Goal: Task Accomplishment & Management: Use online tool/utility

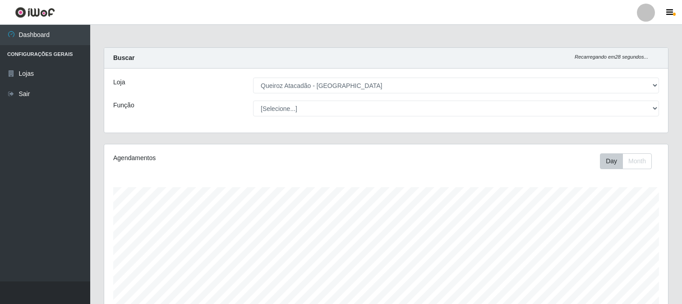
select select "464"
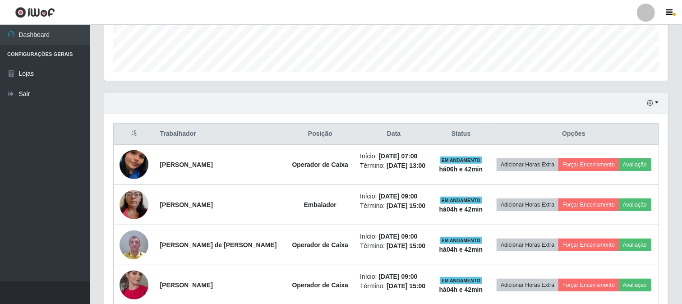
scroll to position [299, 0]
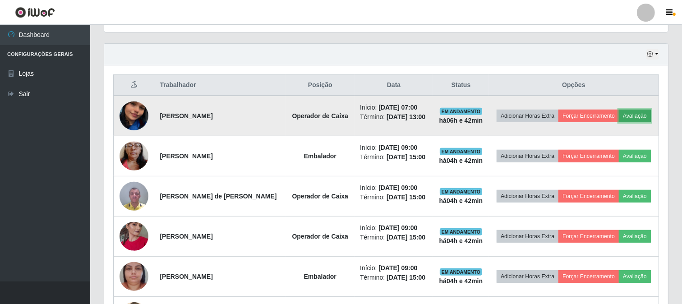
click at [619, 122] on button "Avaliação" at bounding box center [635, 116] width 32 height 13
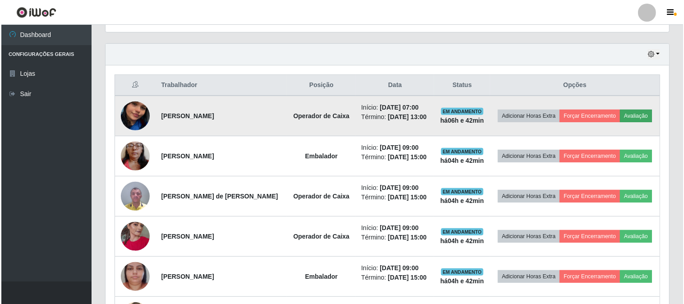
scroll to position [187, 558]
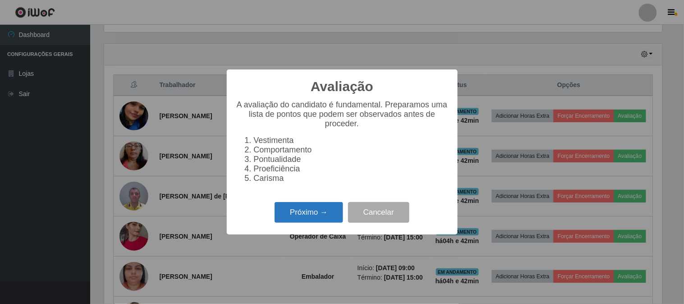
click at [316, 216] on button "Próximo →" at bounding box center [309, 212] width 69 height 21
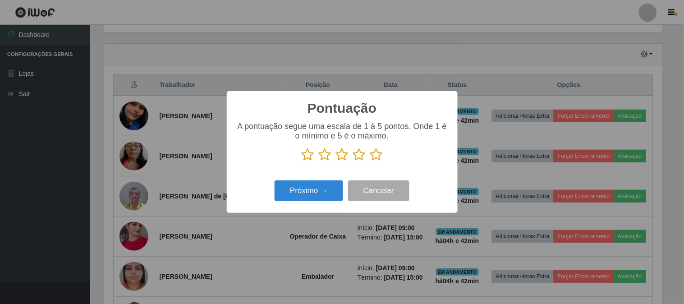
click at [376, 154] on icon at bounding box center [376, 155] width 13 height 14
click at [370, 161] on input "radio" at bounding box center [370, 161] width 0 height 0
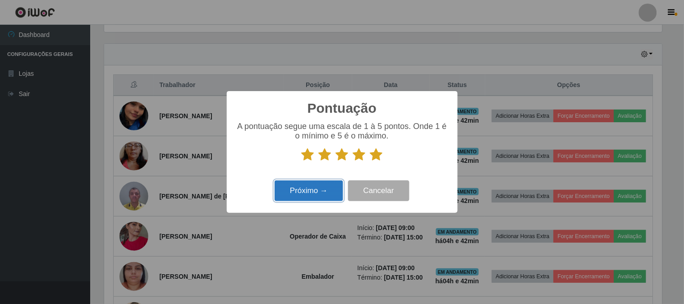
click at [310, 195] on button "Próximo →" at bounding box center [309, 190] width 69 height 21
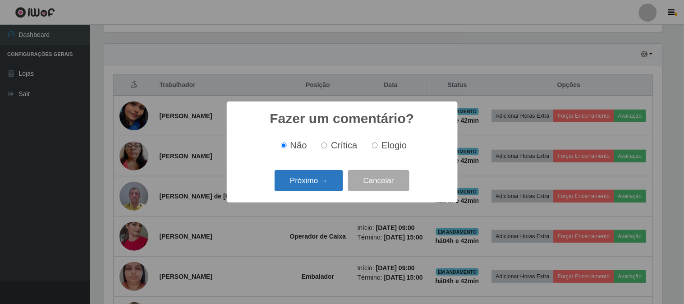
click at [321, 184] on button "Próximo →" at bounding box center [309, 180] width 69 height 21
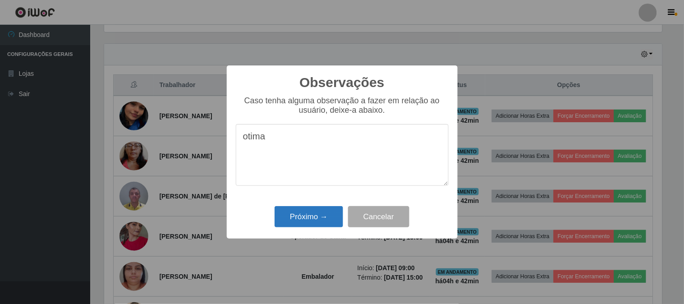
type textarea "otima"
click at [294, 213] on button "Próximo →" at bounding box center [309, 216] width 69 height 21
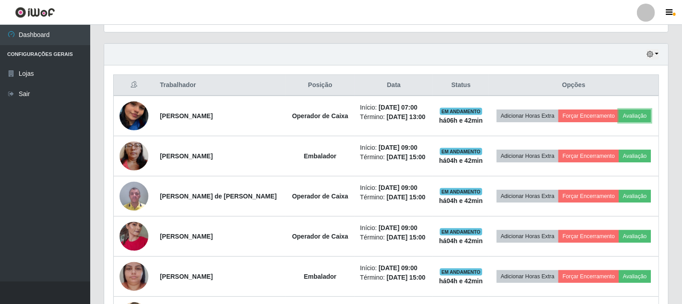
scroll to position [187, 564]
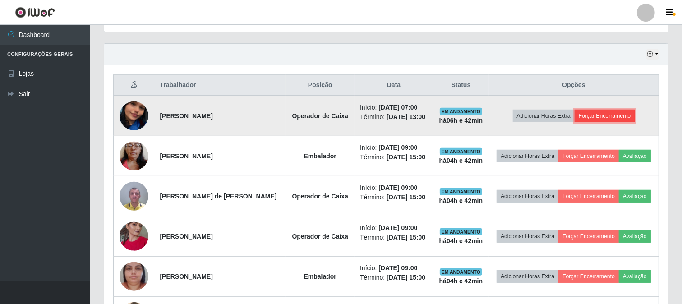
click at [588, 120] on button "Forçar Encerramento" at bounding box center [604, 116] width 60 height 13
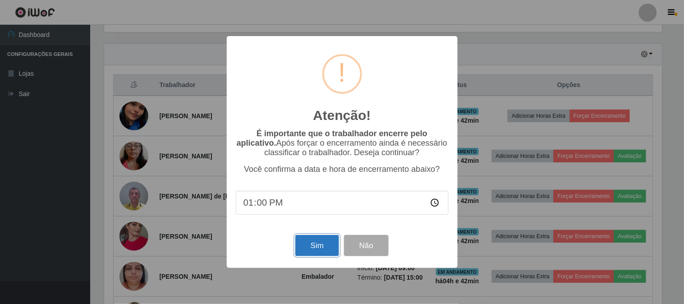
click at [307, 242] on button "Sim" at bounding box center [317, 245] width 44 height 21
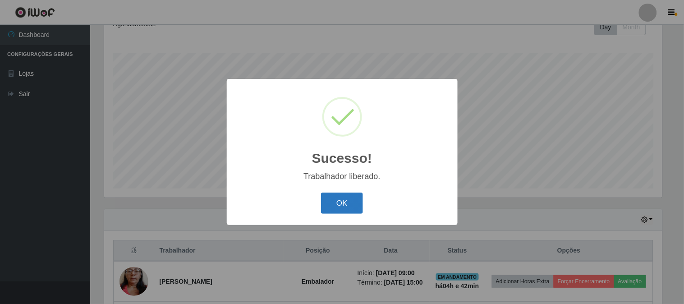
click at [326, 205] on button "OK" at bounding box center [342, 203] width 42 height 21
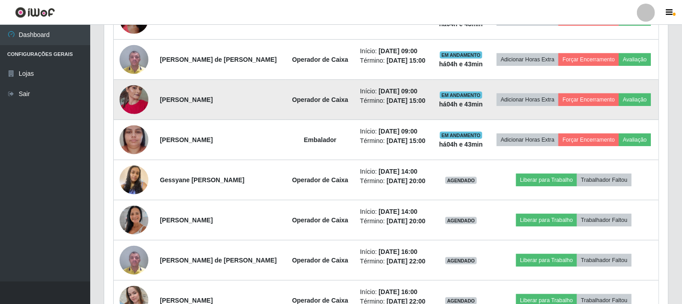
scroll to position [403, 0]
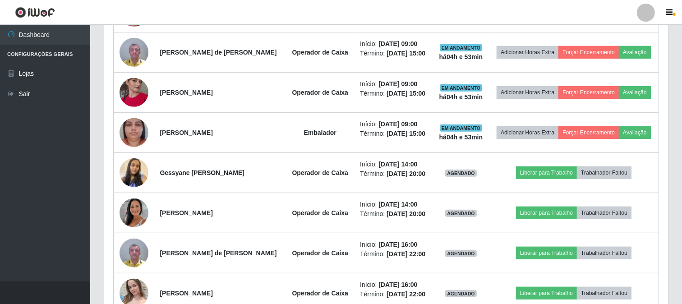
drag, startPoint x: 311, startPoint y: 170, endPoint x: 68, endPoint y: 203, distance: 245.4
click at [68, 203] on ul "Dashboard Configurações Gerais Lojas Sair" at bounding box center [45, 153] width 90 height 257
drag, startPoint x: 299, startPoint y: 159, endPoint x: 23, endPoint y: 146, distance: 275.8
click at [23, 146] on ul "Dashboard Configurações Gerais Lojas Sair" at bounding box center [45, 153] width 90 height 257
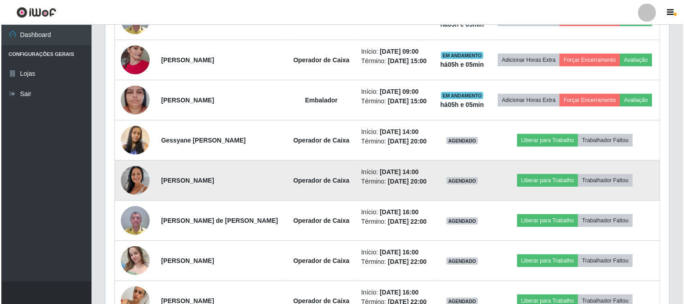
scroll to position [453, 0]
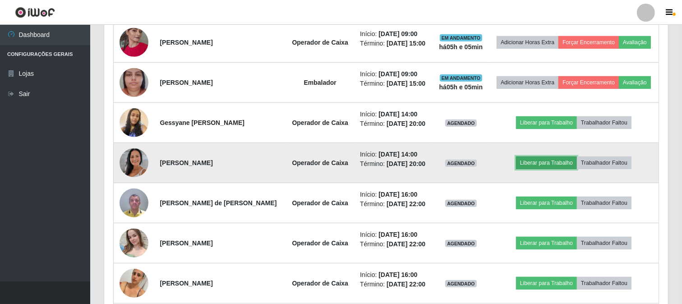
click at [535, 169] on button "Liberar para Trabalho" at bounding box center [546, 162] width 61 height 13
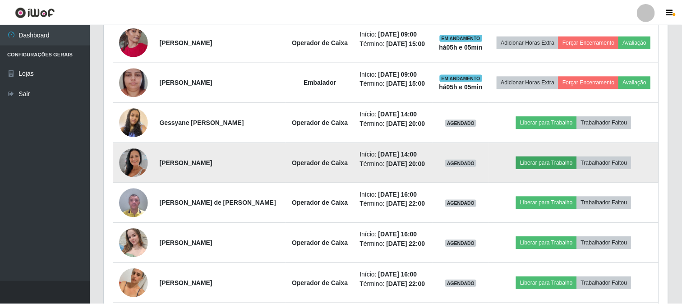
scroll to position [187, 558]
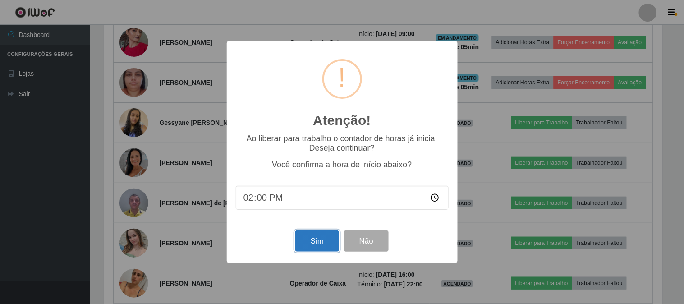
click at [307, 243] on button "Sim" at bounding box center [317, 240] width 44 height 21
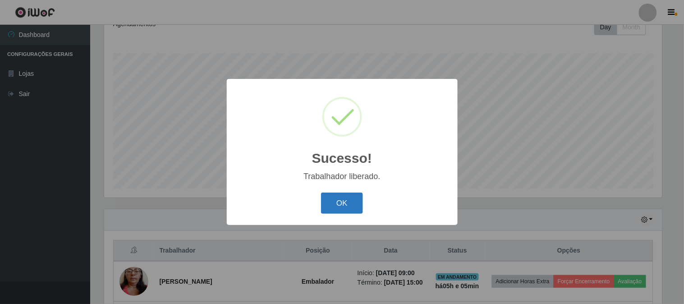
click at [335, 206] on button "OK" at bounding box center [342, 203] width 42 height 21
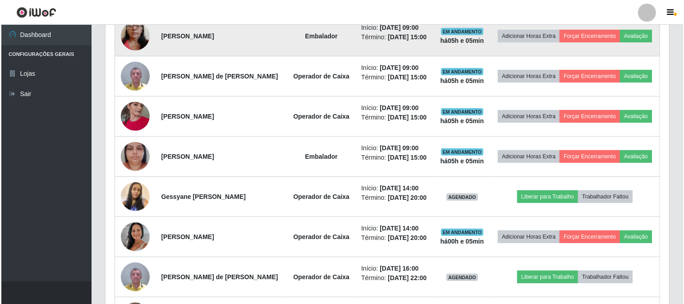
scroll to position [385, 0]
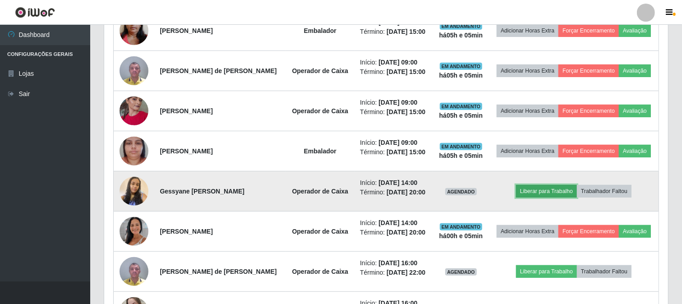
click at [563, 197] on button "Liberar para Trabalho" at bounding box center [546, 191] width 61 height 13
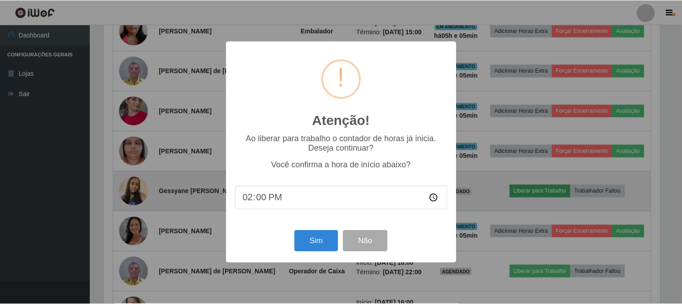
scroll to position [187, 558]
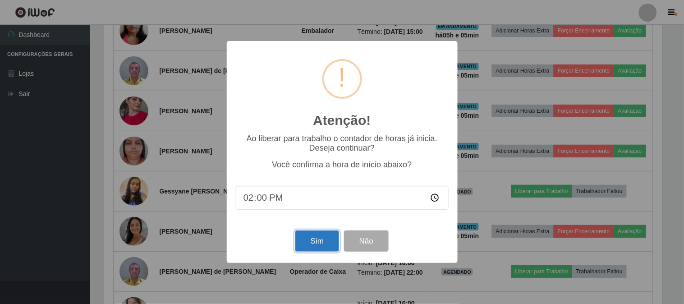
click at [319, 240] on button "Sim" at bounding box center [317, 240] width 44 height 21
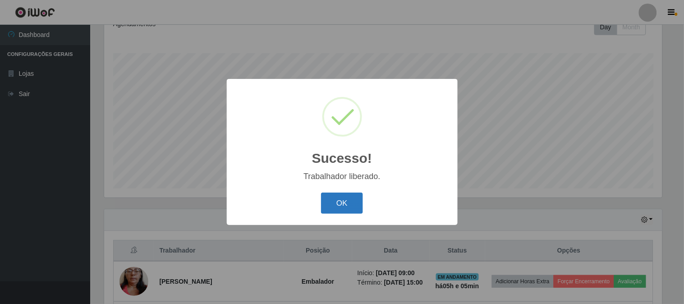
click at [344, 201] on button "OK" at bounding box center [342, 203] width 42 height 21
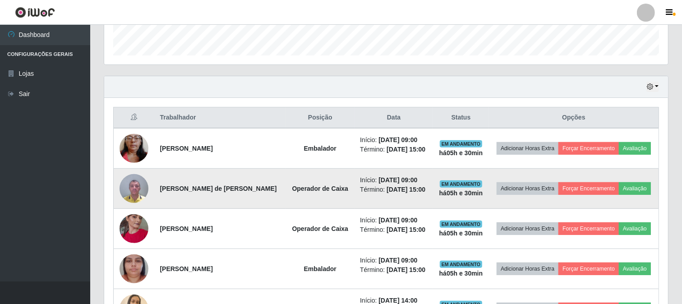
scroll to position [284, 0]
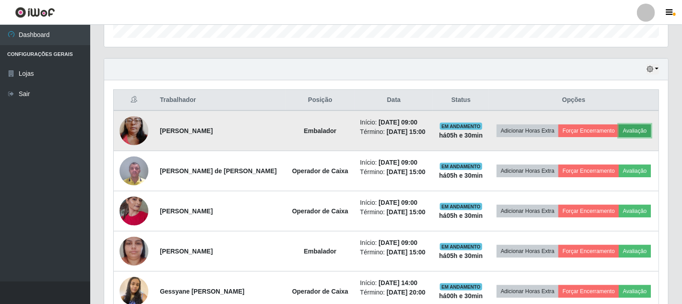
click at [619, 137] on button "Avaliação" at bounding box center [635, 130] width 32 height 13
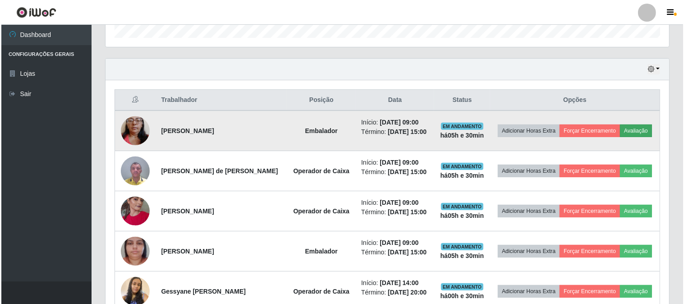
scroll to position [187, 558]
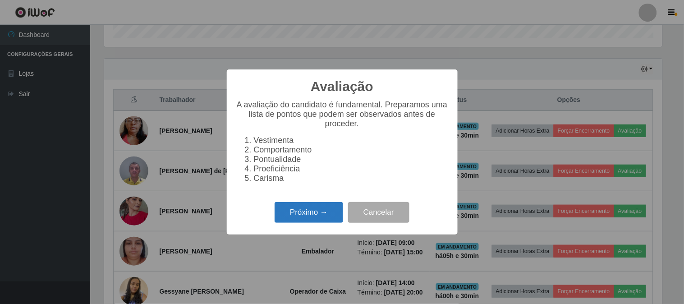
click at [316, 216] on button "Próximo →" at bounding box center [309, 212] width 69 height 21
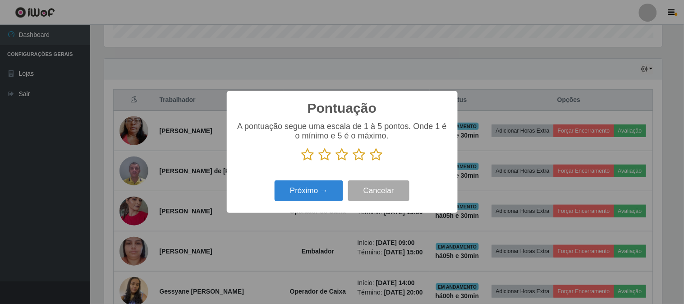
scroll to position [450668, 450296]
click at [360, 157] on icon at bounding box center [359, 155] width 13 height 14
click at [353, 161] on input "radio" at bounding box center [353, 161] width 0 height 0
click at [325, 192] on button "Próximo →" at bounding box center [309, 190] width 69 height 21
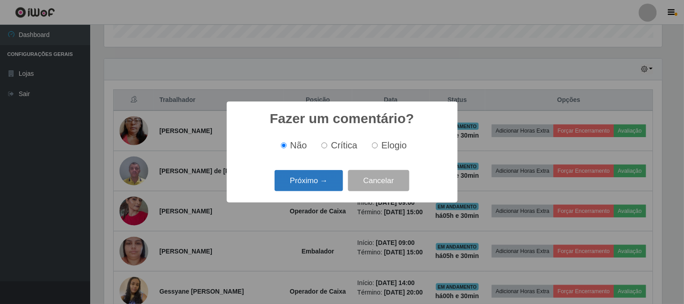
click at [319, 179] on button "Próximo →" at bounding box center [309, 180] width 69 height 21
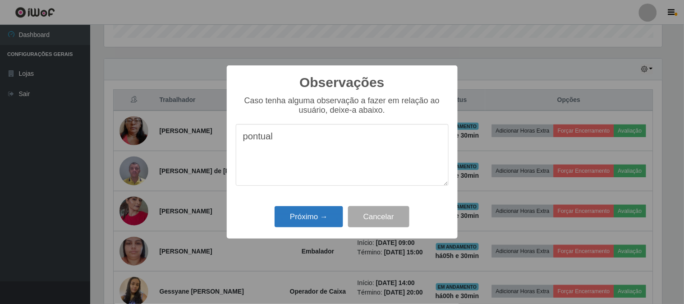
type textarea "pontual"
click at [305, 209] on button "Próximo →" at bounding box center [309, 216] width 69 height 21
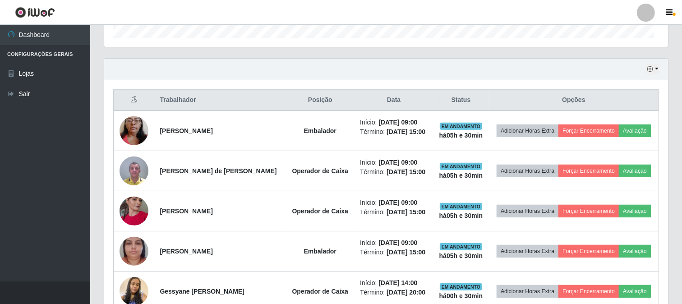
scroll to position [187, 564]
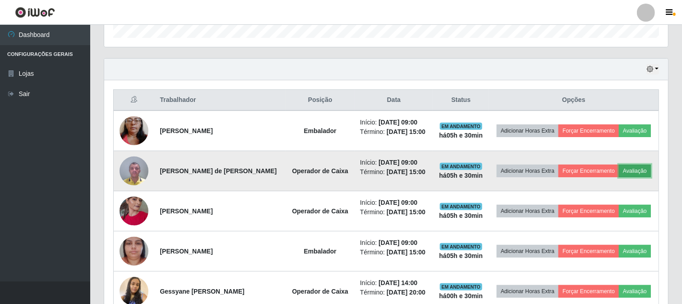
click at [619, 177] on button "Avaliação" at bounding box center [635, 171] width 32 height 13
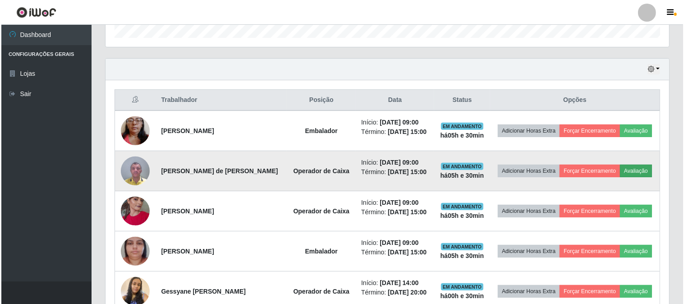
scroll to position [187, 558]
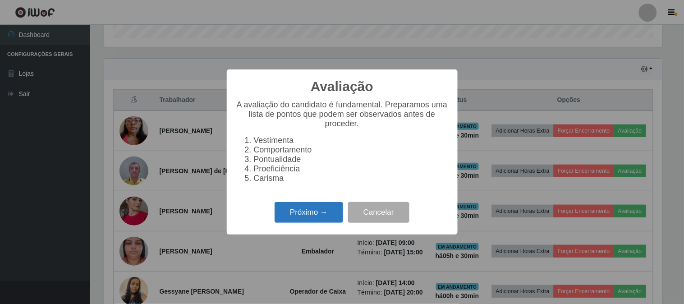
click at [299, 214] on button "Próximo →" at bounding box center [309, 212] width 69 height 21
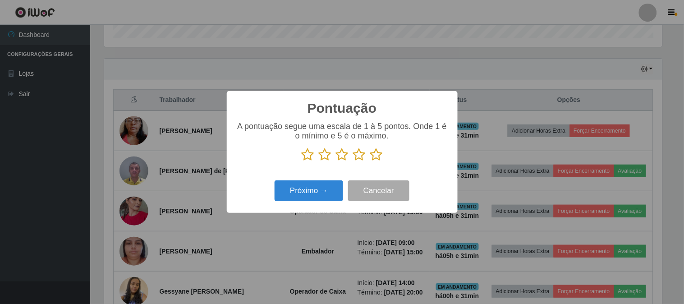
click at [376, 156] on icon at bounding box center [376, 155] width 13 height 14
click at [370, 161] on input "radio" at bounding box center [370, 161] width 0 height 0
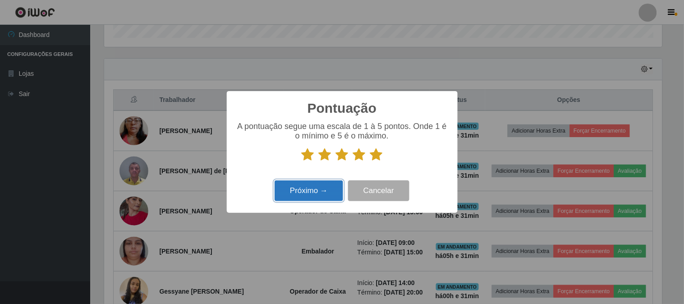
click at [322, 194] on button "Próximo →" at bounding box center [309, 190] width 69 height 21
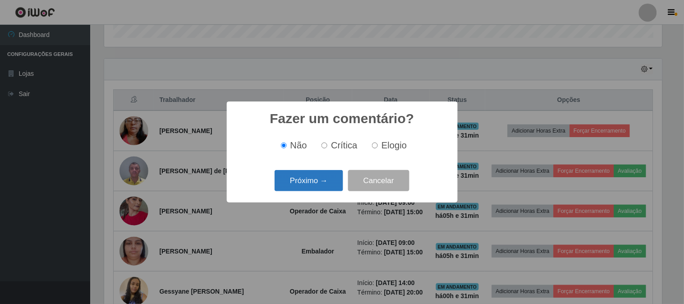
click at [319, 182] on button "Próximo →" at bounding box center [309, 180] width 69 height 21
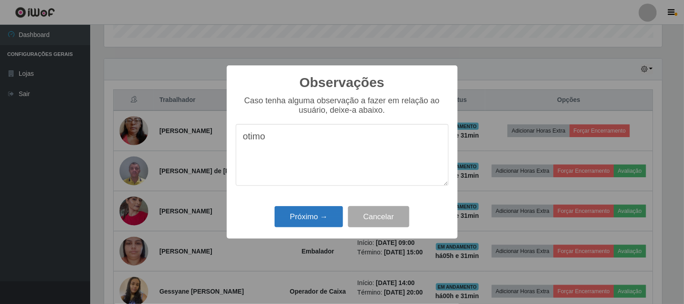
type textarea "otimo"
click at [301, 215] on button "Próximo →" at bounding box center [309, 216] width 69 height 21
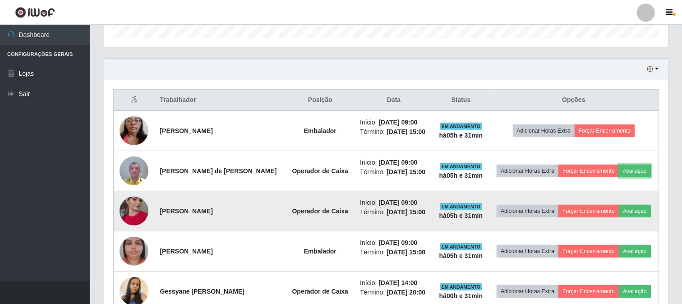
scroll to position [335, 0]
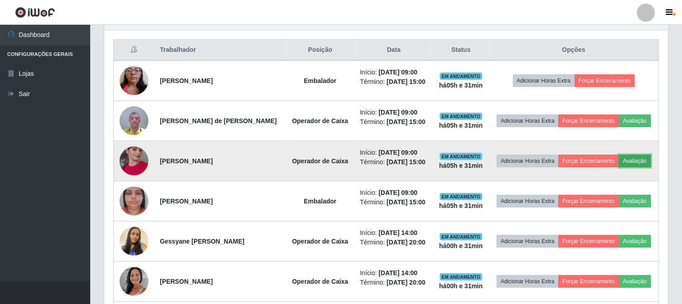
click at [619, 167] on button "Avaliação" at bounding box center [635, 161] width 32 height 13
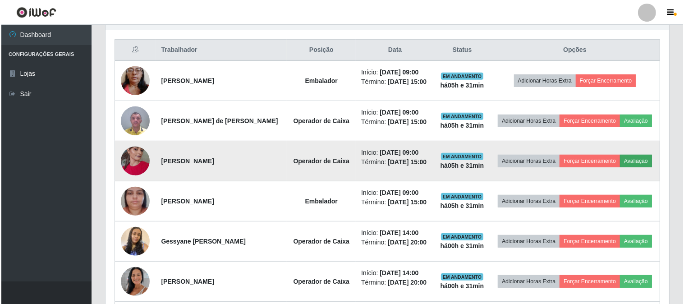
scroll to position [187, 558]
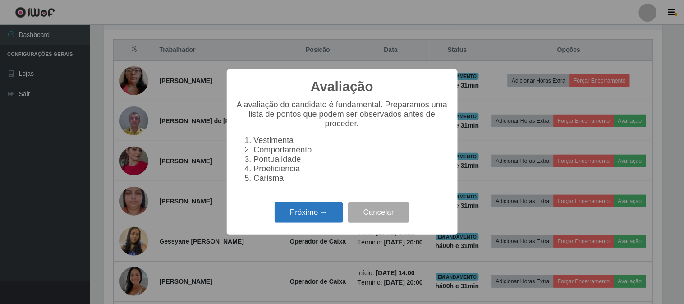
click at [295, 220] on button "Próximo →" at bounding box center [309, 212] width 69 height 21
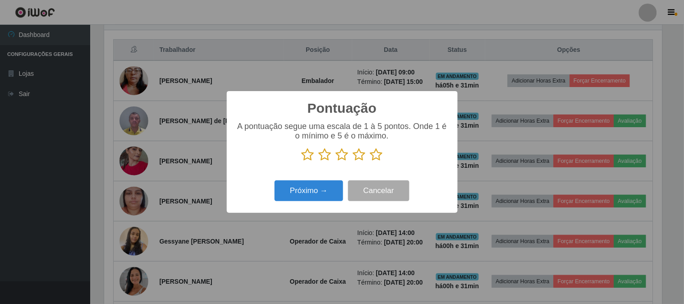
click at [375, 154] on icon at bounding box center [376, 155] width 13 height 14
click at [370, 161] on input "radio" at bounding box center [370, 161] width 0 height 0
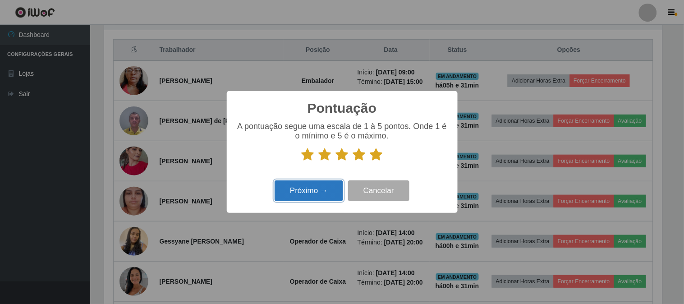
click at [313, 190] on button "Próximo →" at bounding box center [309, 190] width 69 height 21
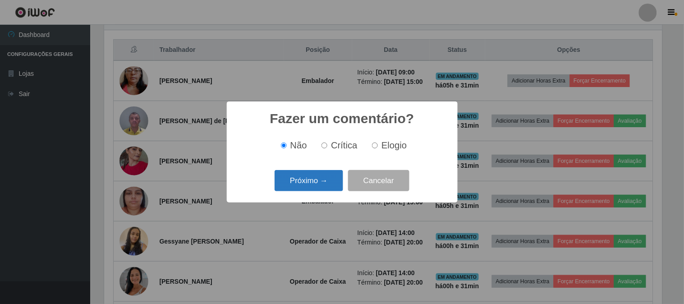
click at [304, 186] on button "Próximo →" at bounding box center [309, 180] width 69 height 21
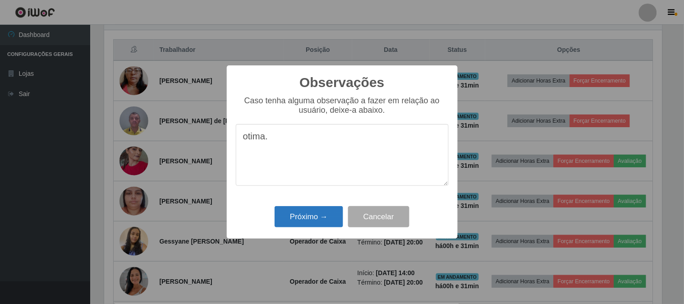
type textarea "otima."
click at [303, 217] on button "Próximo →" at bounding box center [309, 216] width 69 height 21
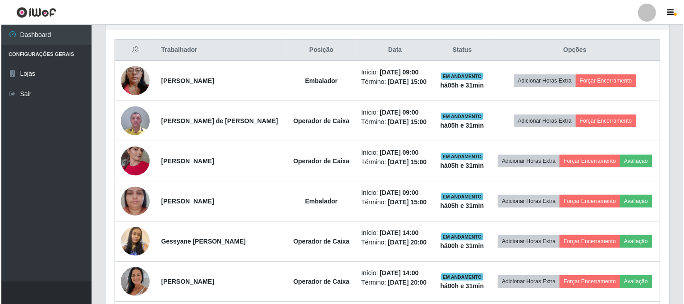
scroll to position [187, 564]
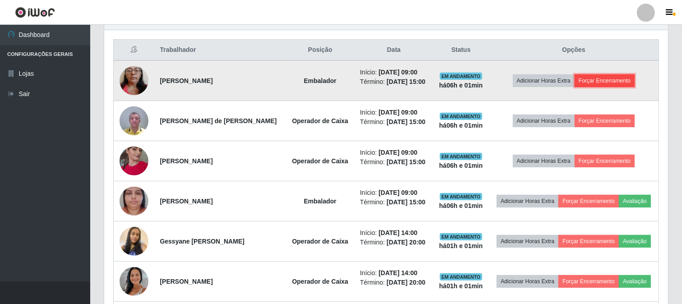
click at [601, 82] on button "Forçar Encerramento" at bounding box center [604, 80] width 60 height 13
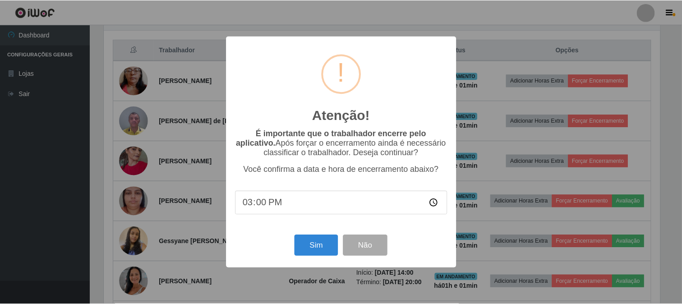
scroll to position [187, 558]
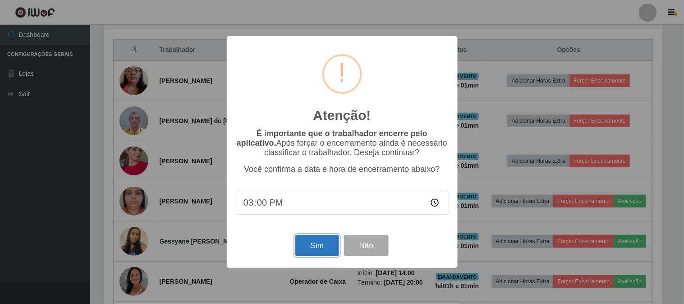
click at [321, 246] on button "Sim" at bounding box center [317, 245] width 44 height 21
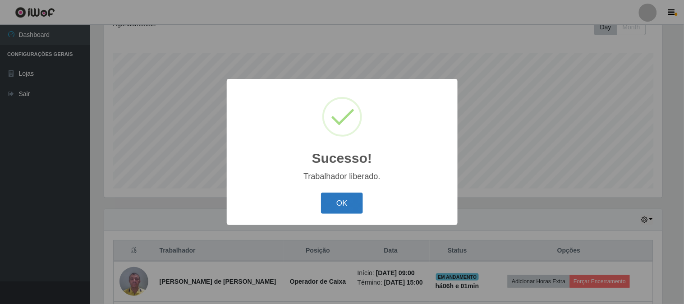
click at [342, 202] on button "OK" at bounding box center [342, 203] width 42 height 21
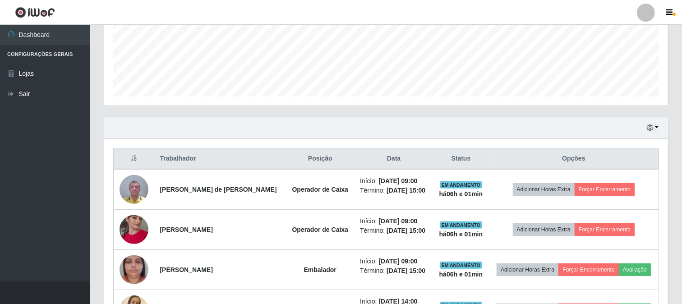
scroll to position [234, 0]
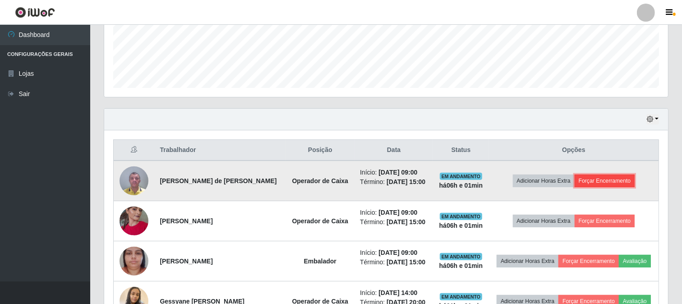
click at [622, 184] on button "Forçar Encerramento" at bounding box center [604, 180] width 60 height 13
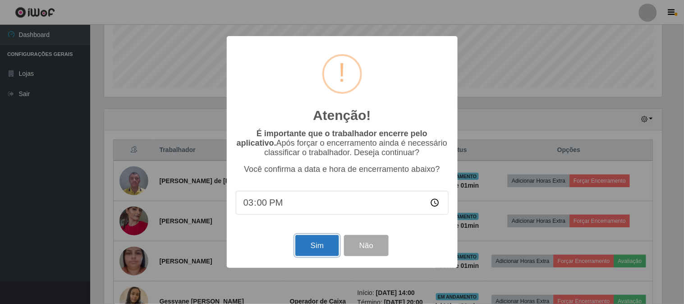
click at [320, 246] on button "Sim" at bounding box center [317, 245] width 44 height 21
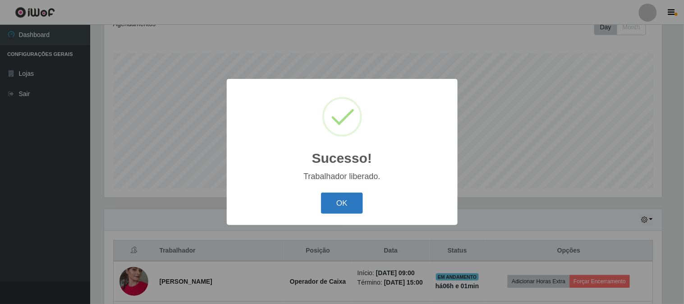
click at [348, 202] on button "OK" at bounding box center [342, 203] width 42 height 21
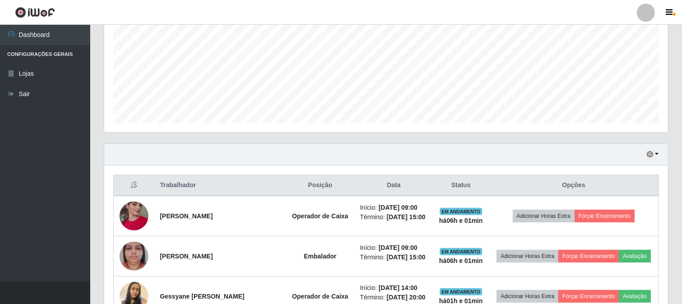
scroll to position [234, 0]
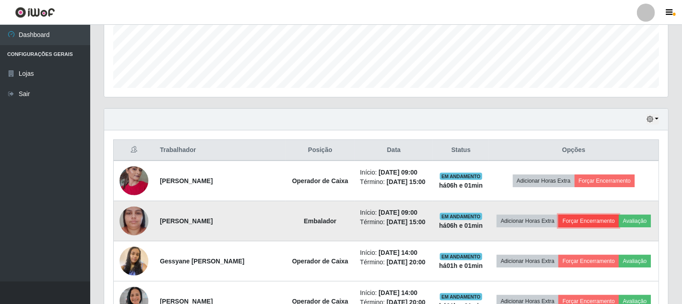
click at [619, 223] on button "Forçar Encerramento" at bounding box center [588, 221] width 60 height 13
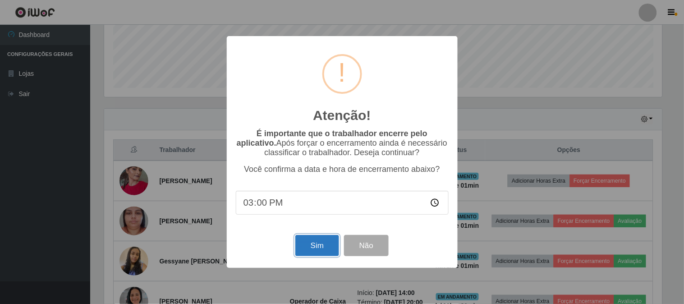
click at [314, 253] on button "Sim" at bounding box center [317, 245] width 44 height 21
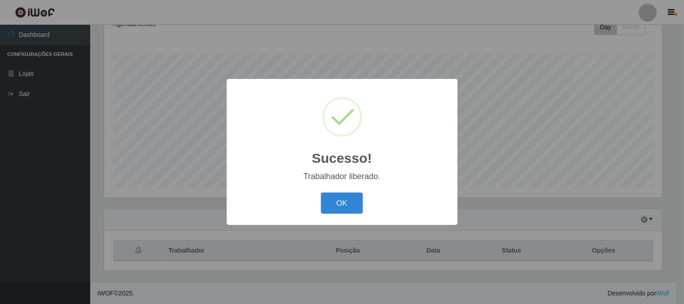
click at [334, 210] on button "OK" at bounding box center [342, 203] width 42 height 21
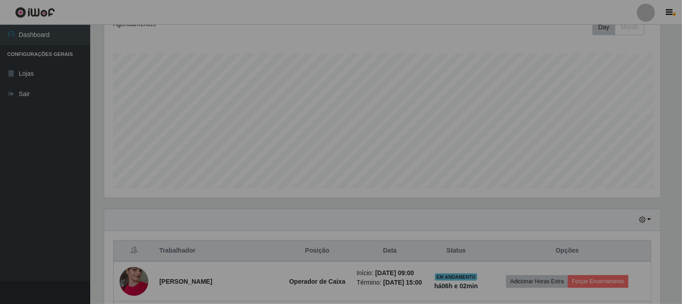
scroll to position [0, 0]
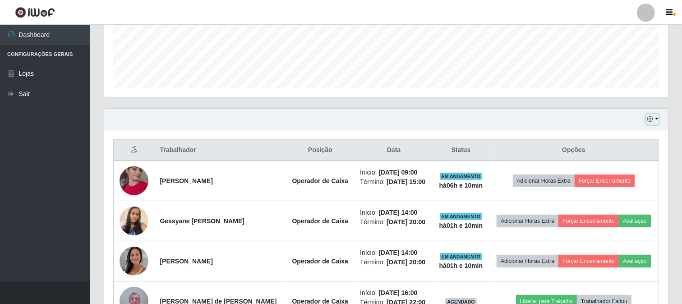
click at [657, 119] on button "button" at bounding box center [652, 119] width 13 height 10
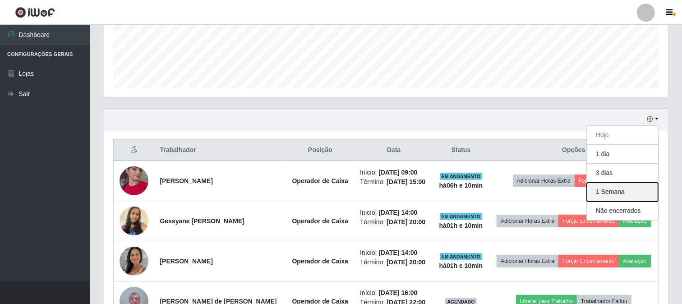
click at [628, 192] on button "1 Semana" at bounding box center [622, 192] width 71 height 19
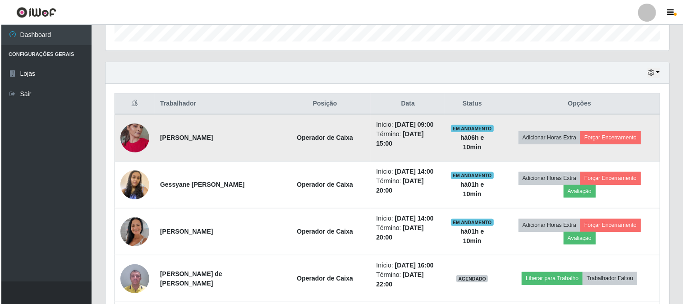
scroll to position [284, 0]
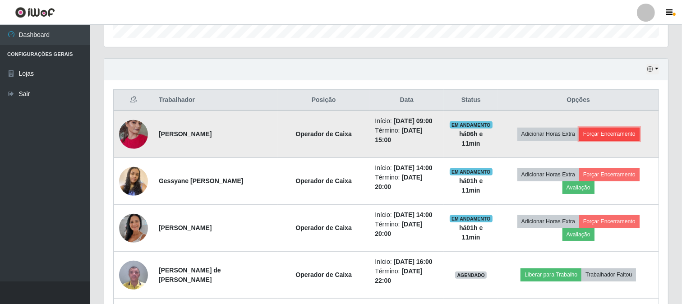
click at [624, 136] on button "Forçar Encerramento" at bounding box center [609, 134] width 60 height 13
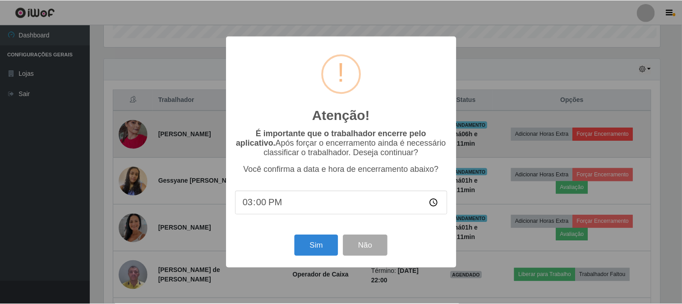
scroll to position [187, 558]
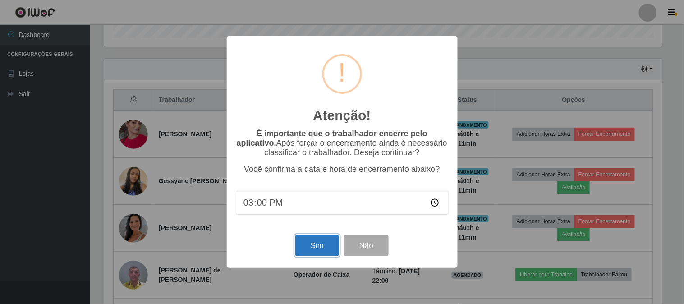
click at [300, 248] on button "Sim" at bounding box center [317, 245] width 44 height 21
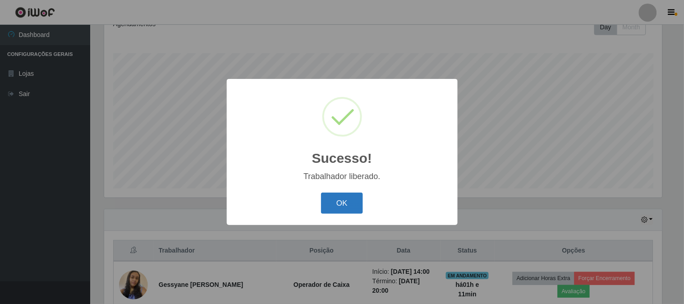
click at [337, 209] on button "OK" at bounding box center [342, 203] width 42 height 21
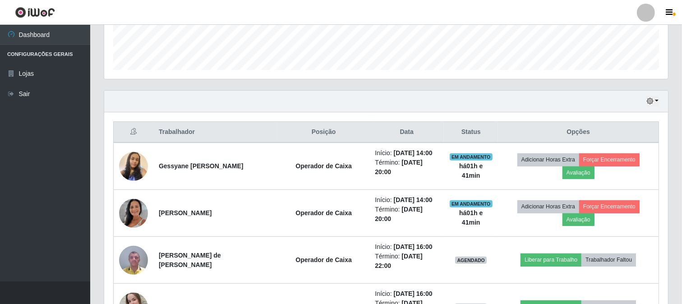
scroll to position [250, 0]
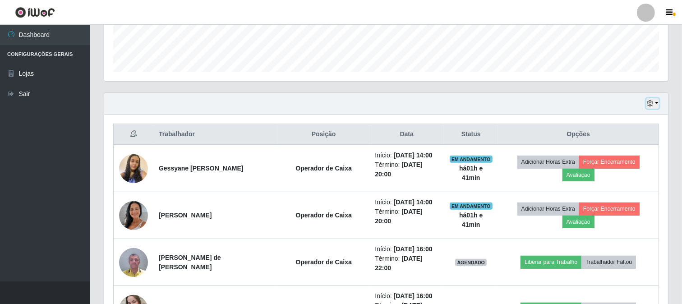
click at [655, 101] on button "button" at bounding box center [652, 103] width 13 height 10
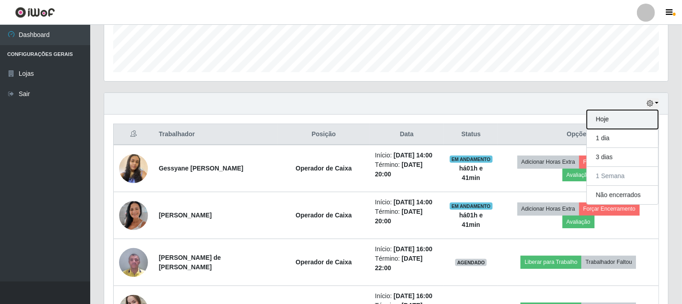
click at [608, 117] on button "Hoje" at bounding box center [622, 119] width 71 height 19
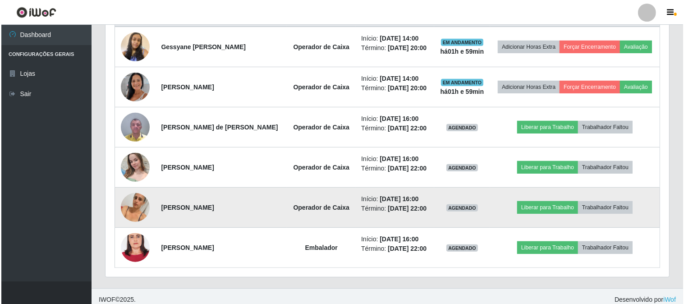
scroll to position [400, 0]
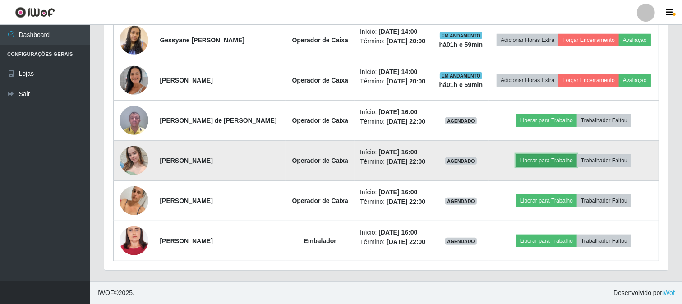
click at [548, 161] on button "Liberar para Trabalho" at bounding box center [546, 160] width 61 height 13
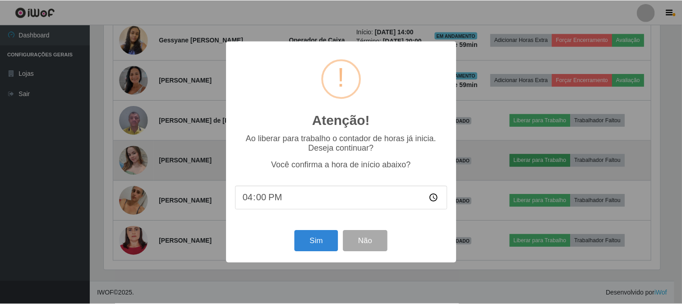
scroll to position [187, 558]
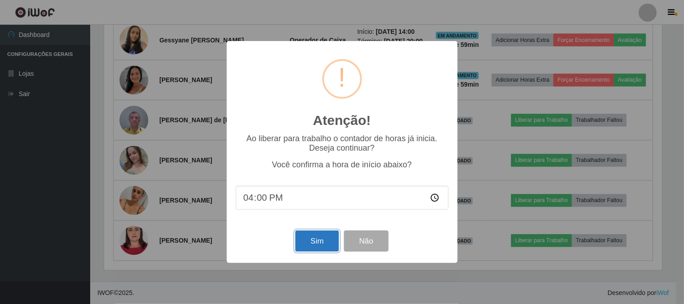
click at [316, 244] on button "Sim" at bounding box center [317, 240] width 44 height 21
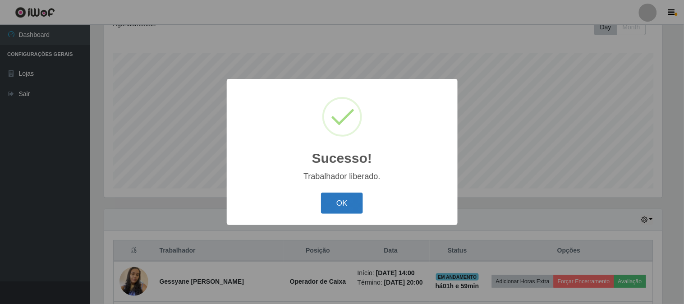
click at [343, 201] on button "OK" at bounding box center [342, 203] width 42 height 21
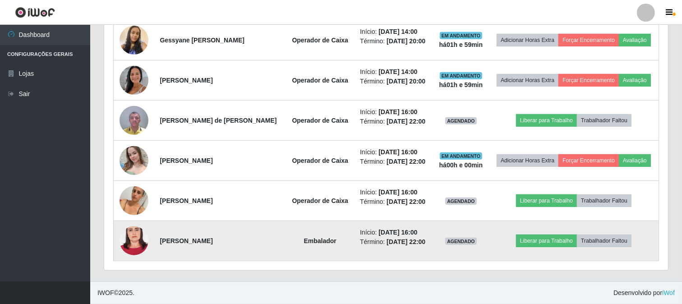
scroll to position [416, 0]
click at [543, 234] on button "Liberar para Trabalho" at bounding box center [546, 240] width 61 height 13
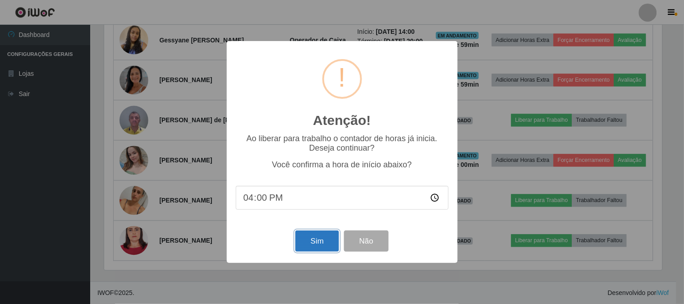
click at [326, 242] on button "Sim" at bounding box center [317, 240] width 44 height 21
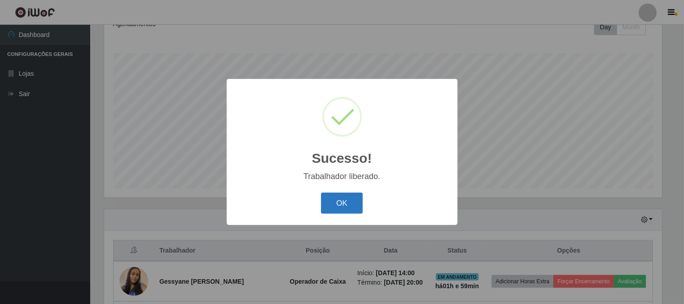
click at [334, 195] on button "OK" at bounding box center [342, 203] width 42 height 21
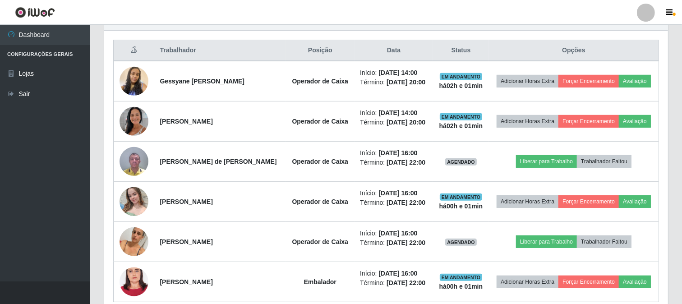
scroll to position [335, 0]
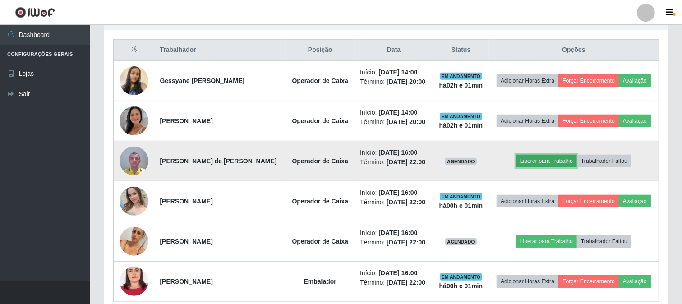
click at [565, 167] on button "Liberar para Trabalho" at bounding box center [546, 161] width 61 height 13
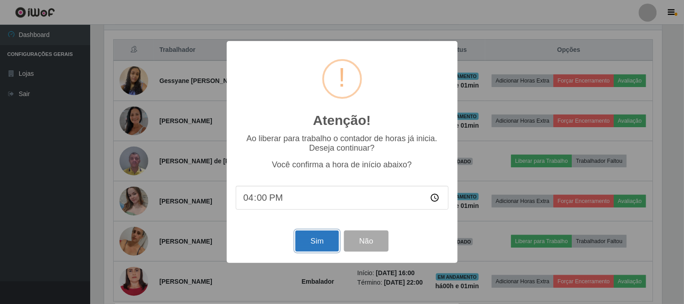
click at [300, 241] on button "Sim" at bounding box center [317, 240] width 44 height 21
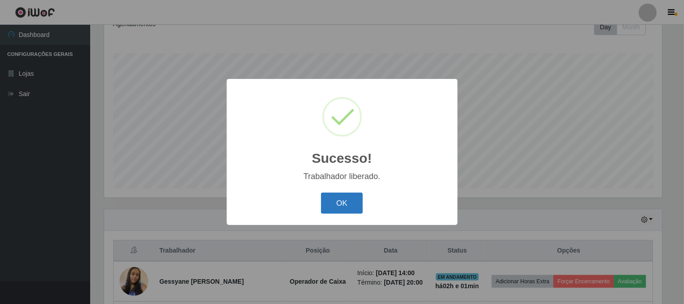
click at [341, 204] on button "OK" at bounding box center [342, 203] width 42 height 21
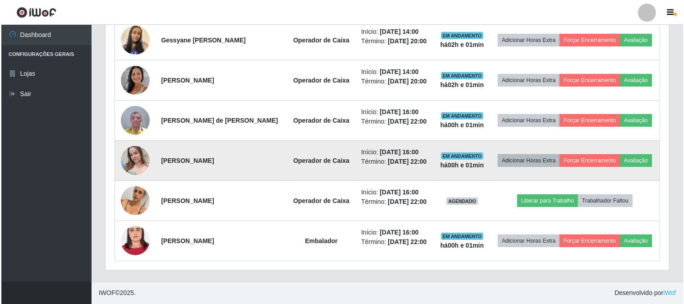
scroll to position [416, 0]
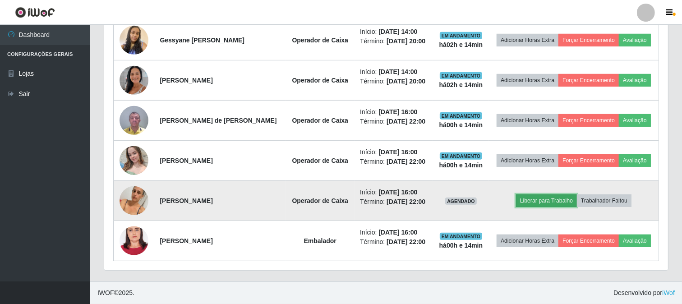
click at [546, 194] on button "Liberar para Trabalho" at bounding box center [546, 200] width 61 height 13
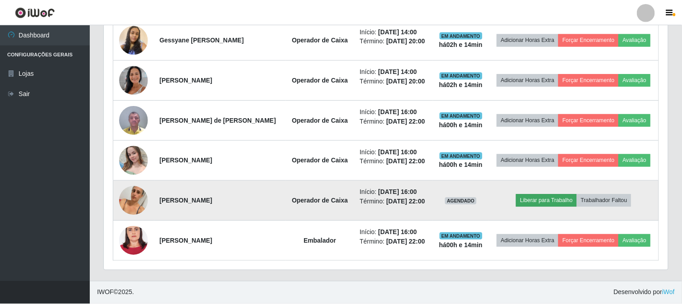
scroll to position [187, 558]
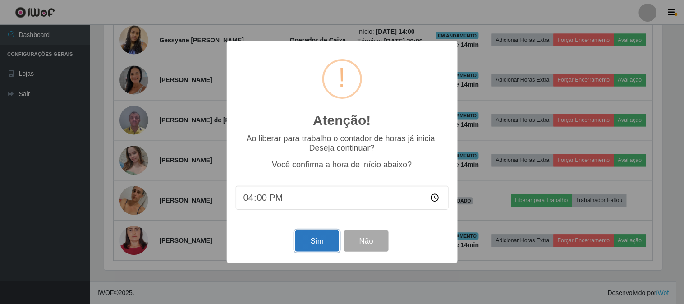
click at [317, 241] on button "Sim" at bounding box center [317, 240] width 44 height 21
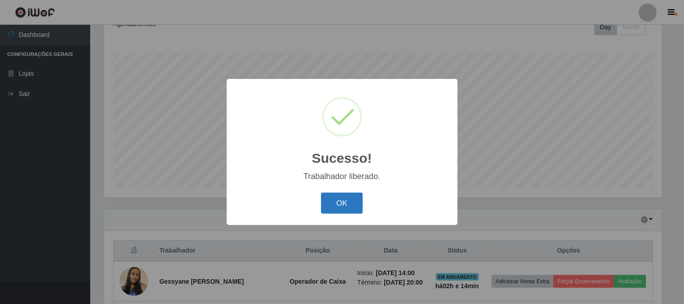
click at [346, 206] on button "OK" at bounding box center [342, 203] width 42 height 21
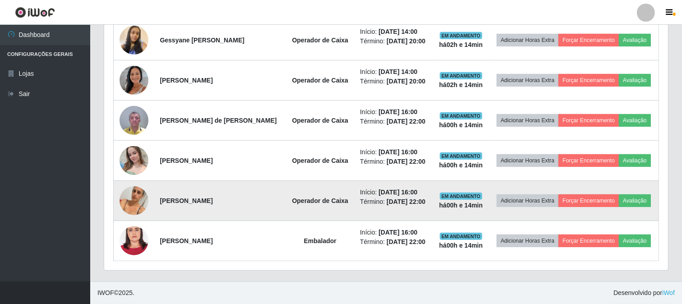
scroll to position [416, 0]
